Goal: Book appointment/travel/reservation

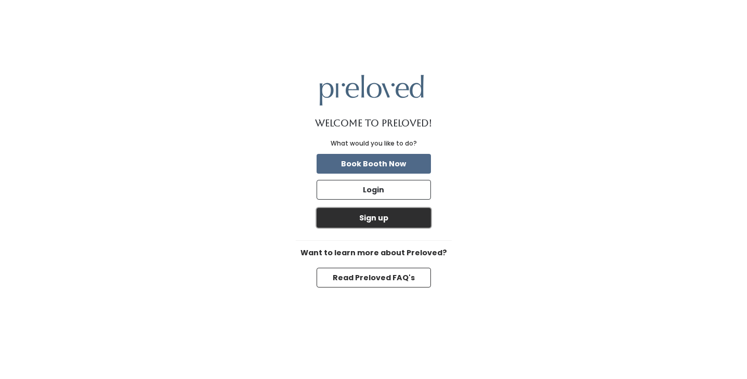
click at [380, 222] on button "Sign up" at bounding box center [374, 218] width 114 height 20
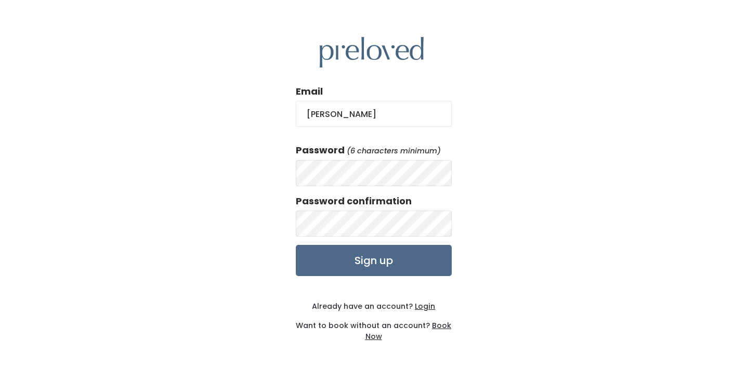
type input "[EMAIL_ADDRESS][DOMAIN_NAME]"
click at [360, 263] on input "Sign up" at bounding box center [374, 260] width 156 height 31
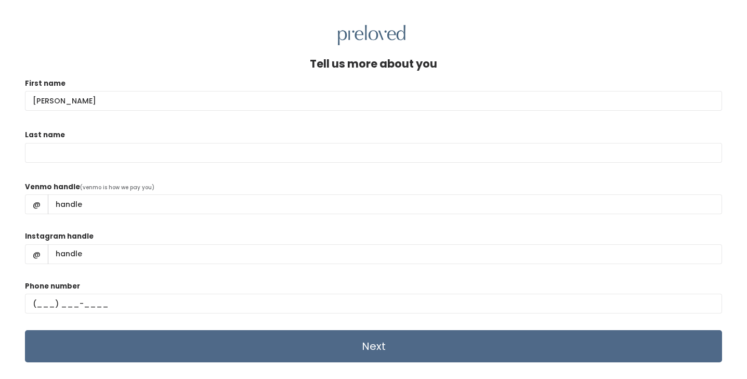
type input "[PERSON_NAME]"
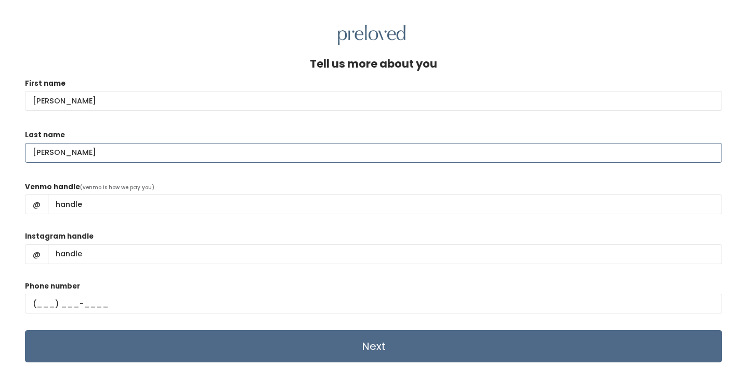
type input "[PERSON_NAME]"
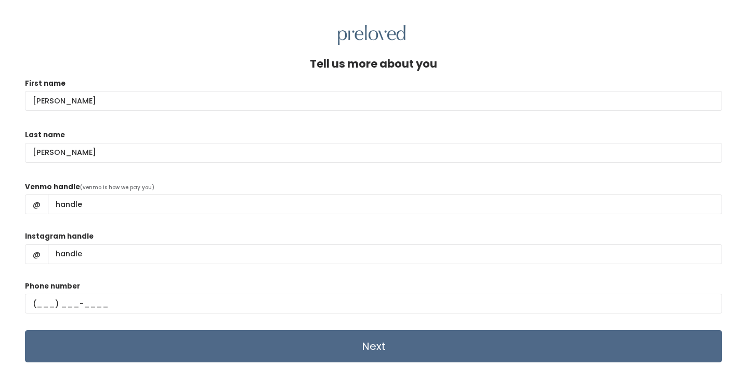
click at [249, 182] on div "Venmo handle (venmo is how we pay you) @" at bounding box center [373, 202] width 697 height 42
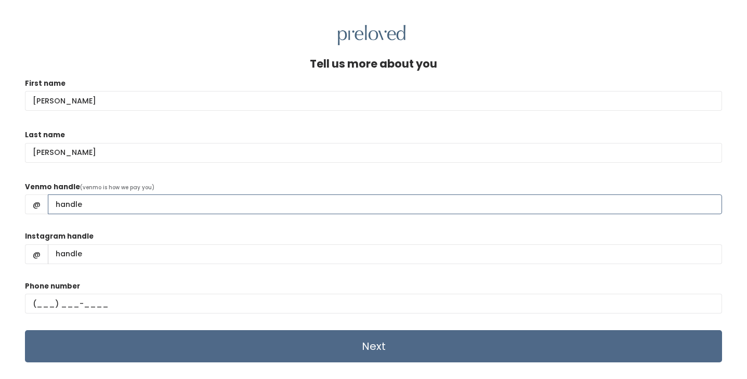
drag, startPoint x: 199, startPoint y: 201, endPoint x: 77, endPoint y: 198, distance: 121.2
click at [77, 198] on input "Venmo handle" at bounding box center [385, 204] width 674 height 20
type input "leah-wilson-95"
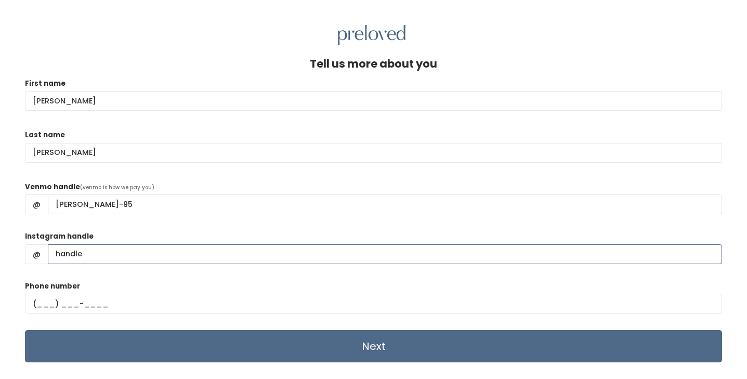
click at [83, 250] on input "Instagram handle" at bounding box center [385, 254] width 674 height 20
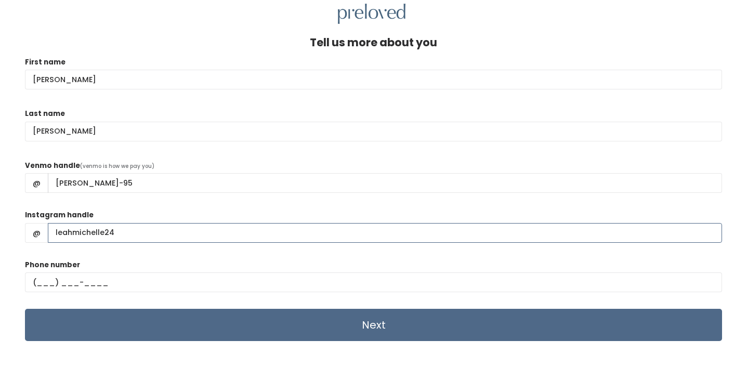
scroll to position [22, 0]
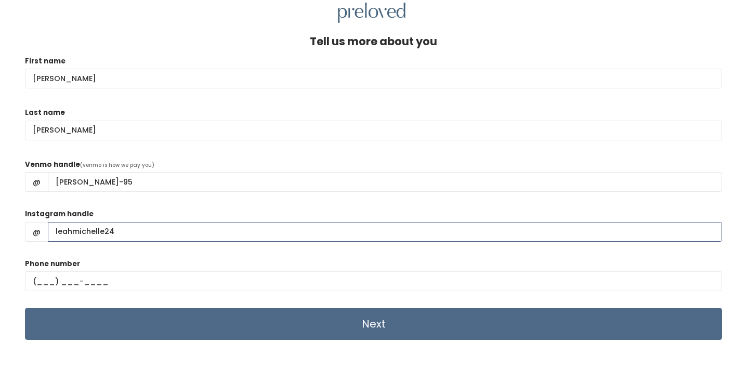
type input "leahmichelle24"
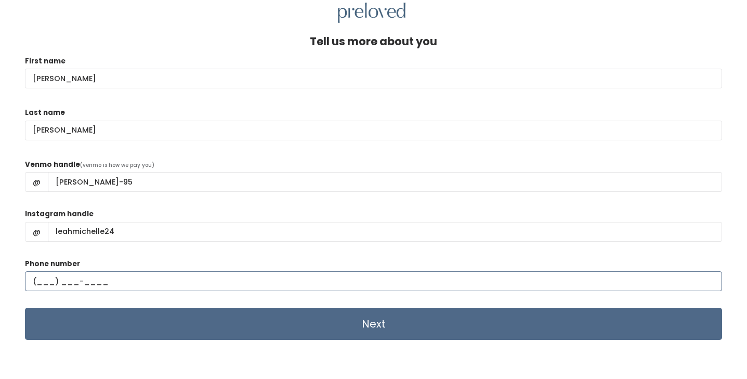
click at [46, 277] on input "text" at bounding box center [373, 281] width 697 height 20
type input "(618) 410-0338"
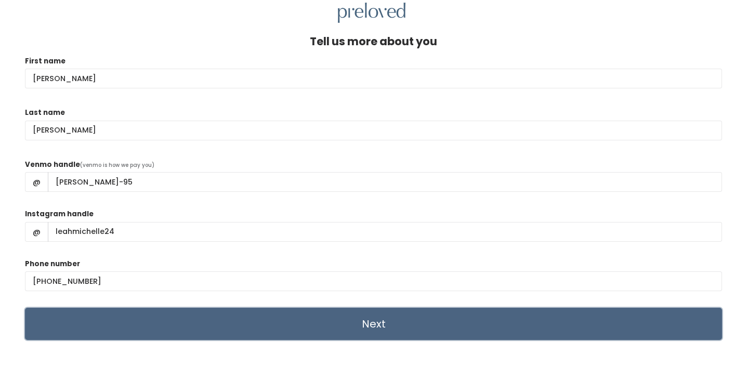
click at [242, 322] on input "Next" at bounding box center [373, 324] width 697 height 32
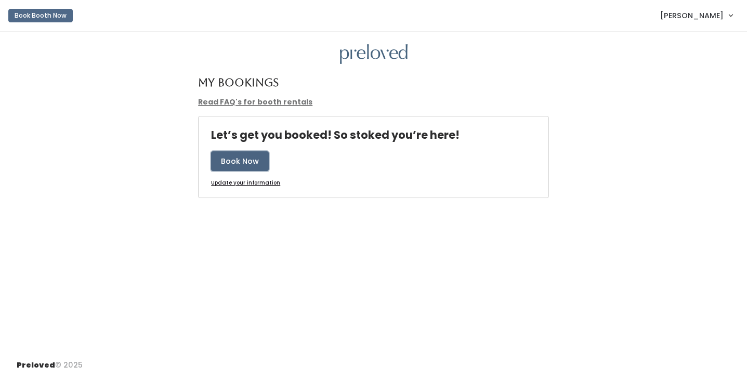
click at [259, 159] on button "Book Now" at bounding box center [240, 161] width 58 height 20
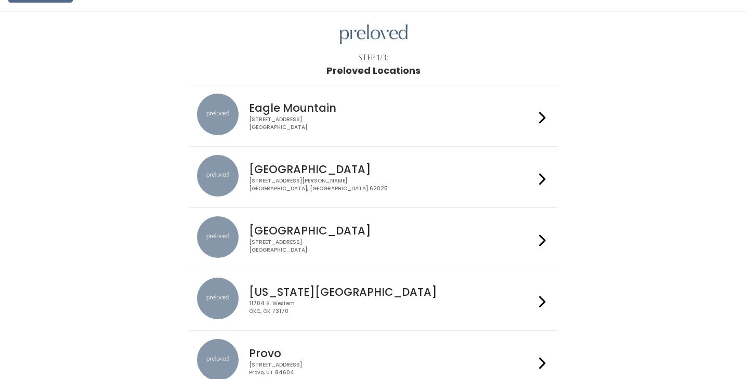
scroll to position [20, 0]
click at [325, 171] on h4 "Edwardsville" at bounding box center [392, 169] width 286 height 12
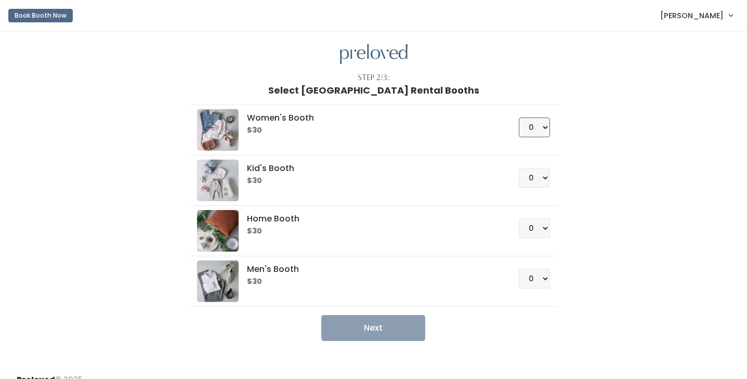
click at [542, 127] on select "0 1 2 3 4" at bounding box center [534, 128] width 31 height 20
click at [700, 14] on span "[PERSON_NAME]" at bounding box center [691, 15] width 63 height 11
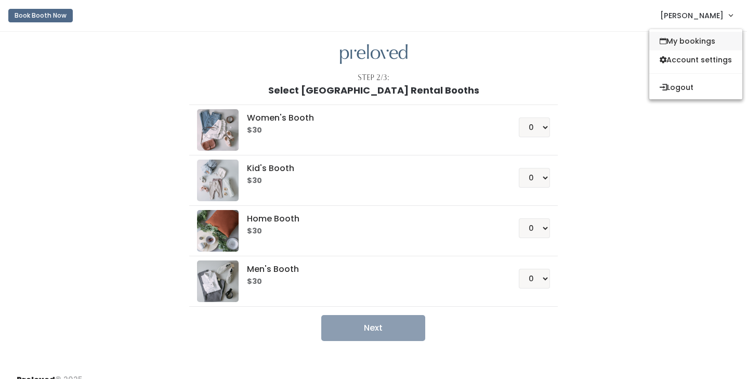
click at [665, 45] on link "My bookings" at bounding box center [695, 41] width 93 height 19
